Goal: Task Accomplishment & Management: Use online tool/utility

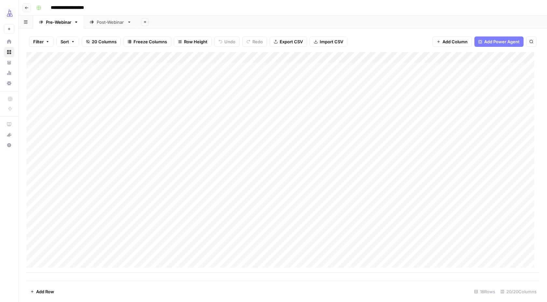
click at [116, 24] on div "Post-Webinar" at bounding box center [111, 22] width 28 height 7
click at [471, 205] on div "Add Column" at bounding box center [282, 140] width 513 height 177
click at [459, 206] on div "Add Column" at bounding box center [282, 140] width 513 height 177
click at [459, 206] on body "**********" at bounding box center [273, 151] width 547 height 302
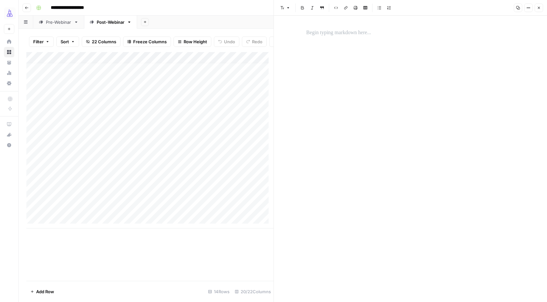
click at [349, 33] on p at bounding box center [411, 33] width 209 height 8
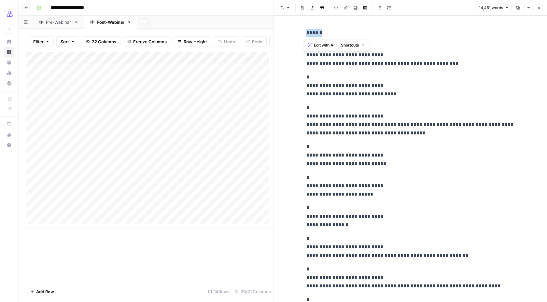
drag, startPoint x: 333, startPoint y: 35, endPoint x: 303, endPoint y: 31, distance: 30.6
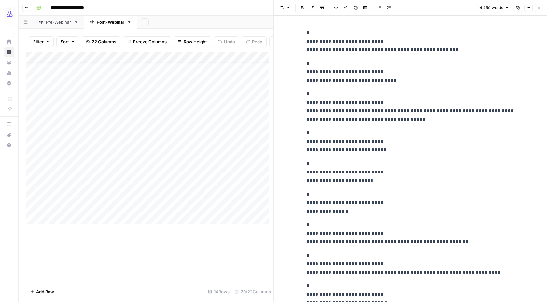
click at [540, 7] on icon "button" at bounding box center [539, 8] width 4 height 4
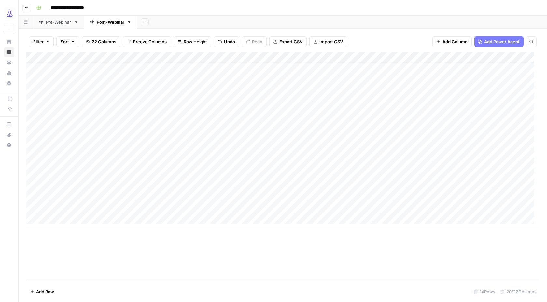
click at [197, 205] on div "Add Column" at bounding box center [282, 140] width 513 height 177
click at [153, 209] on div "Add Column" at bounding box center [282, 140] width 513 height 177
type textarea "*******"
click at [274, 245] on div "Add Column" at bounding box center [282, 166] width 513 height 229
click at [507, 207] on div "Add Column" at bounding box center [282, 140] width 513 height 177
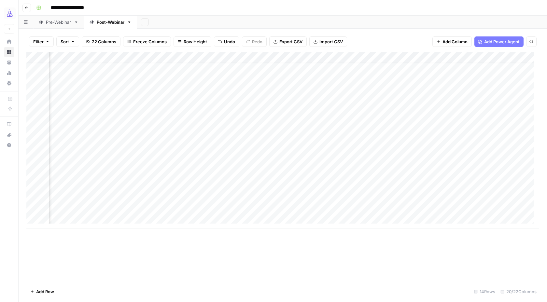
scroll to position [5, 267]
click at [357, 207] on div "Add Column" at bounding box center [282, 140] width 513 height 177
click at [411, 207] on div "Add Column" at bounding box center [282, 140] width 513 height 177
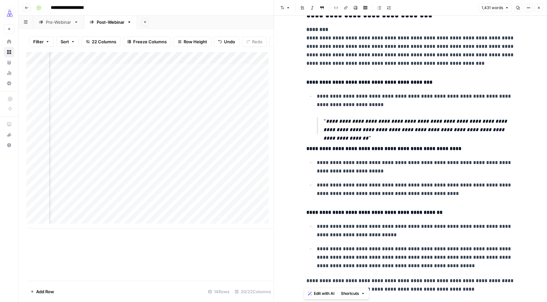
scroll to position [747, 0]
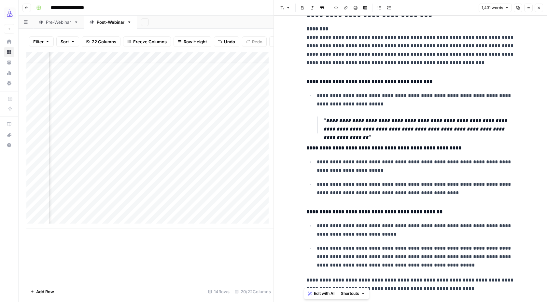
click at [256, 251] on div "Add Column" at bounding box center [149, 166] width 247 height 229
click at [542, 6] on button "Close" at bounding box center [539, 8] width 8 height 8
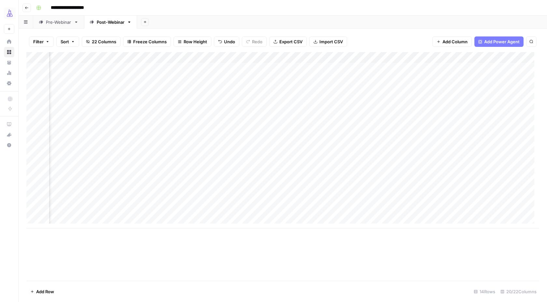
scroll to position [1, 432]
click at [300, 211] on div "Add Column" at bounding box center [282, 140] width 513 height 177
click at [299, 210] on div "Add Column" at bounding box center [282, 140] width 513 height 177
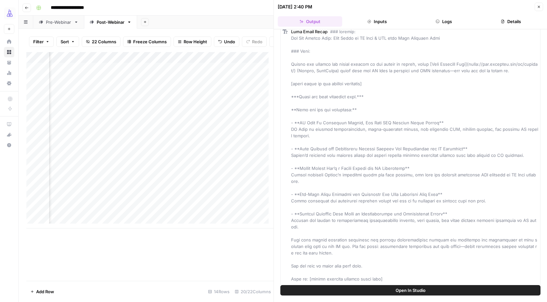
scroll to position [287, 0]
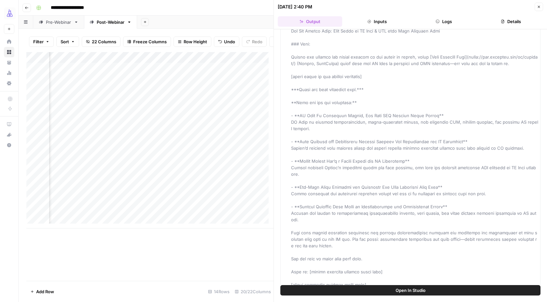
click at [539, 7] on icon "button" at bounding box center [539, 7] width 2 height 2
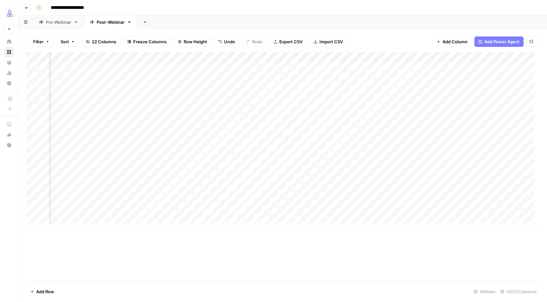
scroll to position [1, 908]
click at [438, 211] on div "Add Column" at bounding box center [282, 140] width 513 height 177
click at [256, 212] on div "Add Column" at bounding box center [282, 140] width 513 height 177
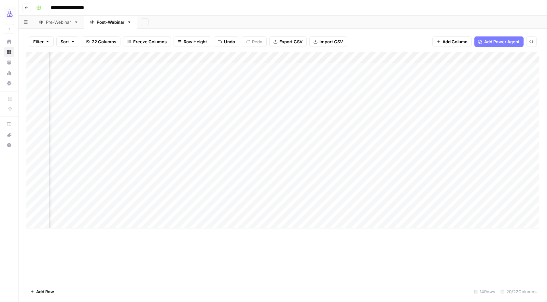
click at [464, 211] on div "Add Column" at bounding box center [282, 140] width 513 height 177
click at [450, 212] on div "Add Column" at bounding box center [282, 140] width 513 height 177
click at [538, 275] on icon "close" at bounding box center [537, 274] width 3 height 3
click at [452, 212] on div "Add Column" at bounding box center [282, 140] width 513 height 177
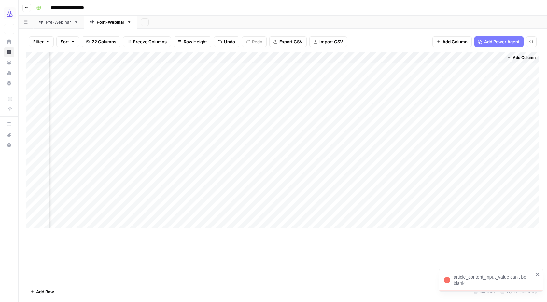
click at [425, 213] on div at bounding box center [461, 212] width 86 height 12
click at [487, 212] on div at bounding box center [461, 212] width 86 height 12
click at [414, 261] on div "Add Column" at bounding box center [282, 166] width 513 height 229
click at [455, 211] on div "Add Column" at bounding box center [282, 140] width 513 height 177
click at [539, 274] on icon "close" at bounding box center [537, 274] width 3 height 3
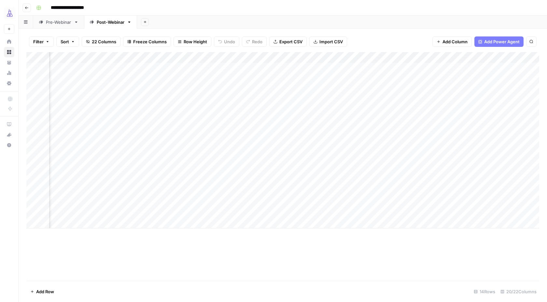
scroll to position [0, 906]
click at [459, 213] on div "Add Column" at bounding box center [282, 140] width 513 height 177
click at [459, 213] on div at bounding box center [461, 212] width 86 height 12
click at [264, 213] on div "Add Column" at bounding box center [282, 140] width 513 height 177
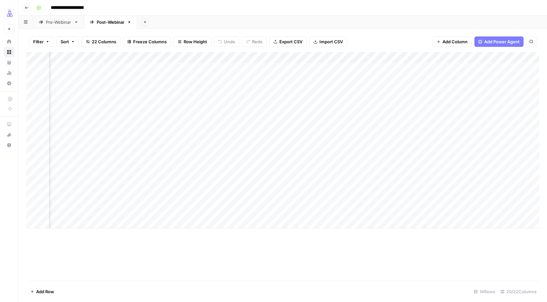
scroll to position [0, 388]
click at [264, 213] on div "Add Column" at bounding box center [282, 140] width 513 height 177
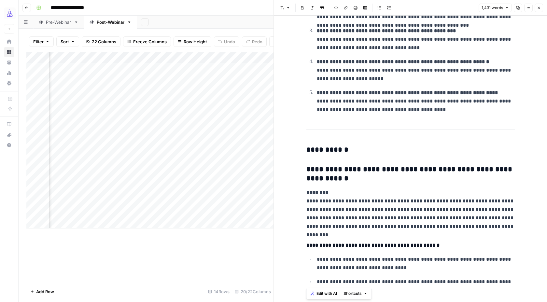
scroll to position [217, 0]
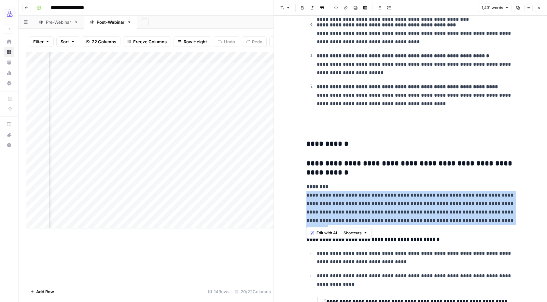
drag, startPoint x: 513, startPoint y: 221, endPoint x: 308, endPoint y: 198, distance: 206.2
click at [308, 198] on p "**********" at bounding box center [411, 204] width 209 height 42
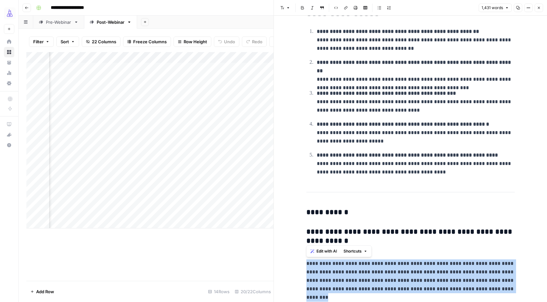
scroll to position [136, 0]
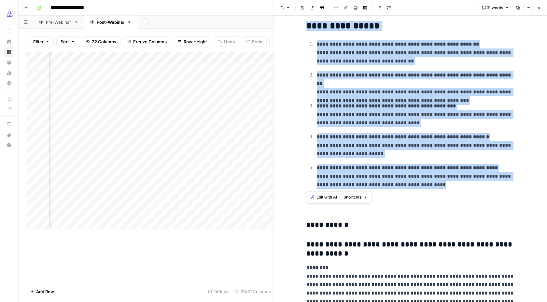
drag, startPoint x: 424, startPoint y: 188, endPoint x: 306, endPoint y: 30, distance: 196.6
copy div "**********"
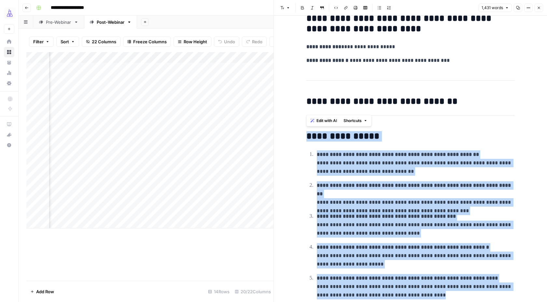
scroll to position [25, 0]
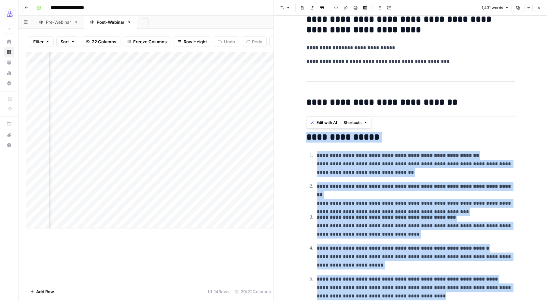
click at [540, 7] on icon "button" at bounding box center [539, 8] width 4 height 4
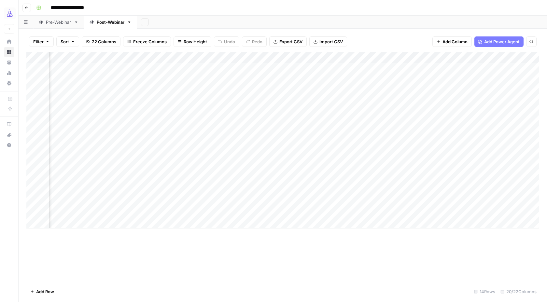
scroll to position [0, 906]
click at [450, 213] on div "Add Column" at bounding box center [282, 140] width 513 height 177
click at [373, 214] on div "Add Column" at bounding box center [282, 140] width 513 height 177
click at [255, 213] on div "Add Column" at bounding box center [282, 140] width 513 height 177
click at [264, 213] on div "Add Column" at bounding box center [282, 140] width 513 height 177
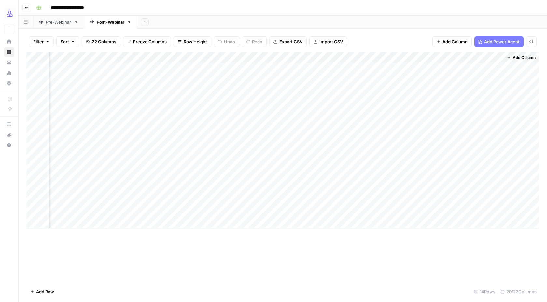
click at [265, 241] on div "Add Column" at bounding box center [282, 166] width 513 height 229
click at [441, 212] on div "Add Column" at bounding box center [282, 140] width 513 height 177
click at [438, 188] on div "Add Column" at bounding box center [282, 140] width 513 height 177
click at [489, 189] on div "Add Column" at bounding box center [282, 140] width 513 height 177
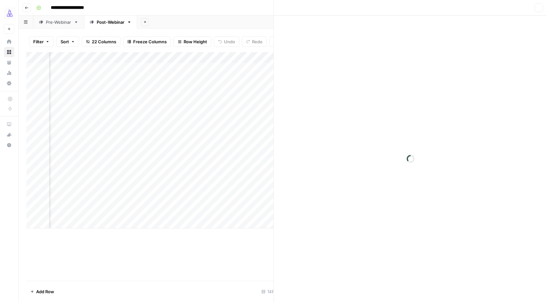
scroll to position [0, 905]
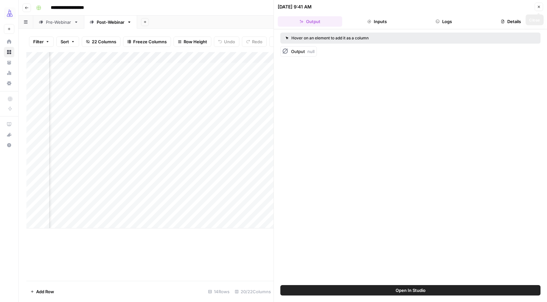
click at [541, 7] on span "Close" at bounding box center [541, 7] width 0 height 0
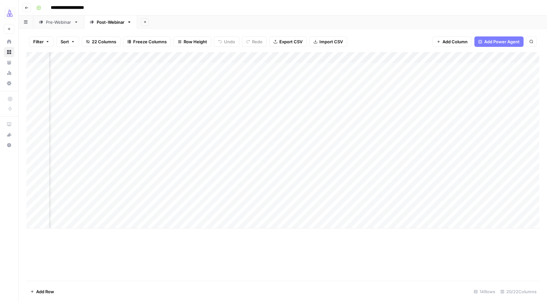
scroll to position [0, 454]
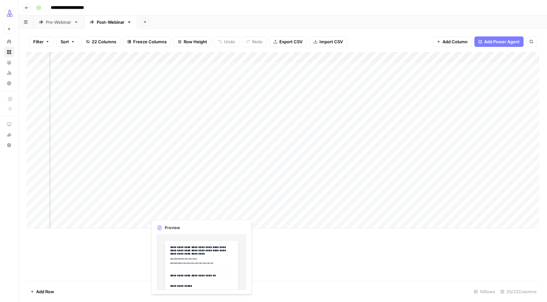
click at [184, 212] on div "Add Column" at bounding box center [282, 140] width 513 height 177
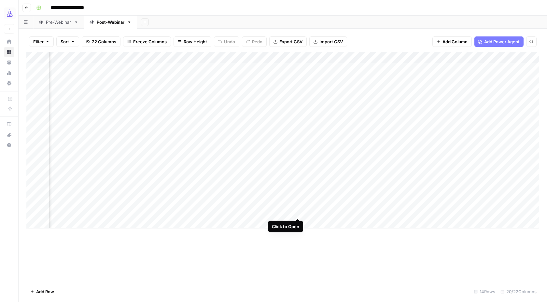
click at [299, 211] on div "Add Column" at bounding box center [282, 140] width 513 height 177
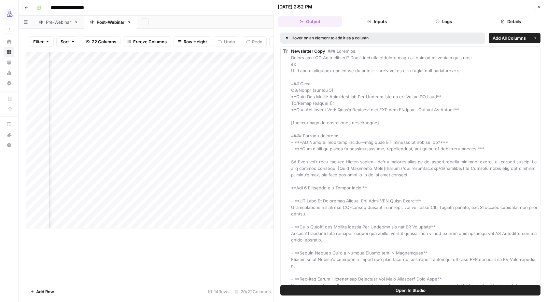
click at [540, 6] on icon "button" at bounding box center [539, 7] width 4 height 4
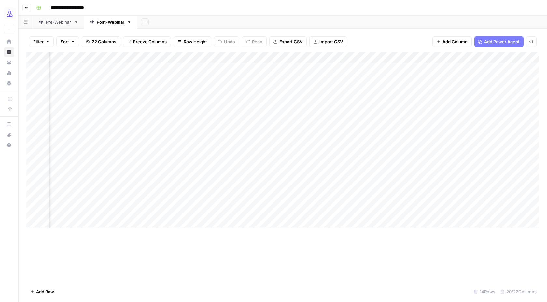
scroll to position [0, 333]
click at [255, 211] on div "Add Column" at bounding box center [282, 140] width 513 height 177
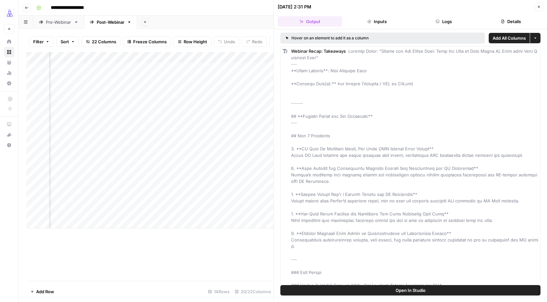
click at [539, 6] on icon "button" at bounding box center [539, 7] width 4 height 4
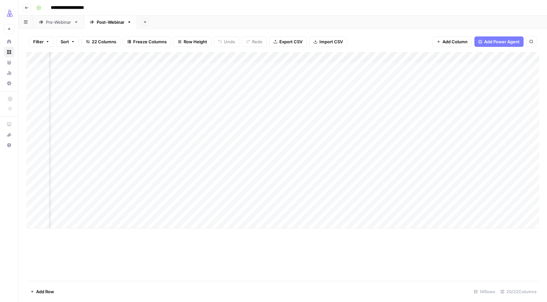
click at [301, 211] on div "Add Column" at bounding box center [282, 140] width 513 height 177
click at [347, 211] on div "Add Column" at bounding box center [282, 140] width 513 height 177
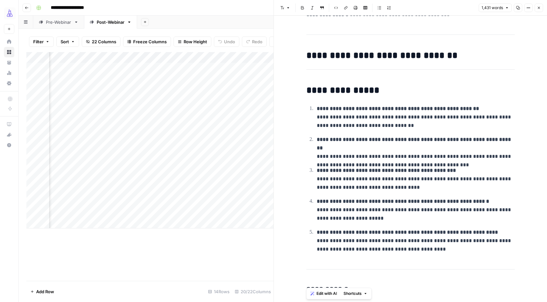
scroll to position [75, 0]
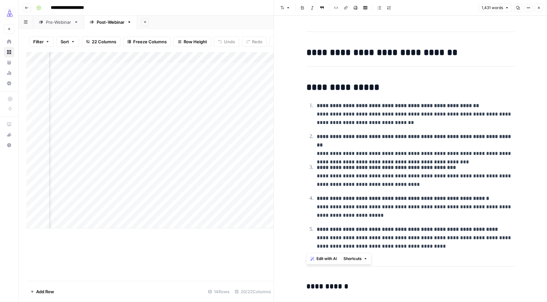
drag, startPoint x: 423, startPoint y: 250, endPoint x: 303, endPoint y: 86, distance: 203.3
copy div "**********"
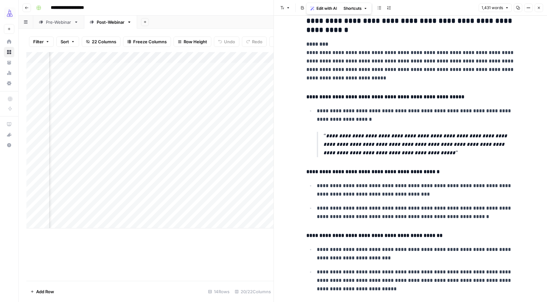
scroll to position [1376, 0]
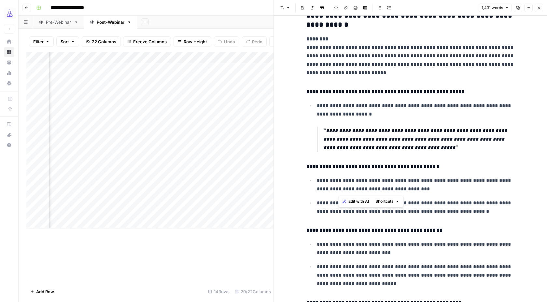
drag, startPoint x: 416, startPoint y: 192, endPoint x: 338, endPoint y: 169, distance: 81.2
copy div "**********"
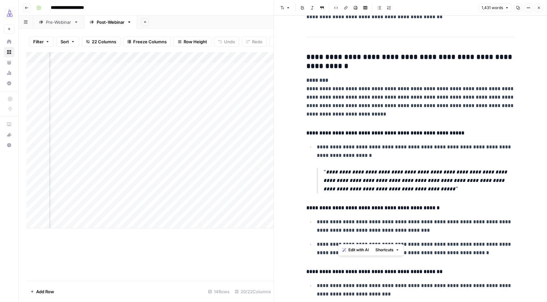
scroll to position [1336, 0]
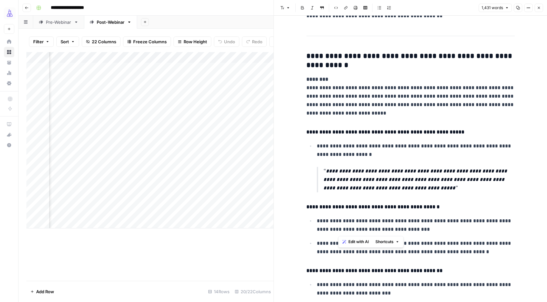
click at [365, 168] on p "**********" at bounding box center [420, 179] width 192 height 25
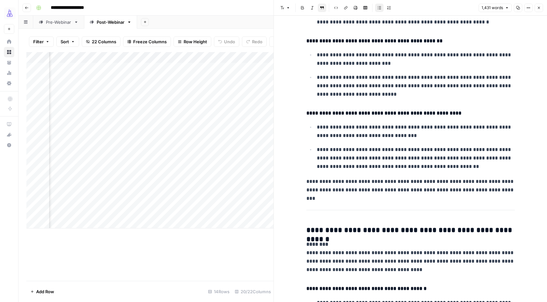
scroll to position [1570, 0]
